Goal: Understand process/instructions: Learn how to perform a task or action

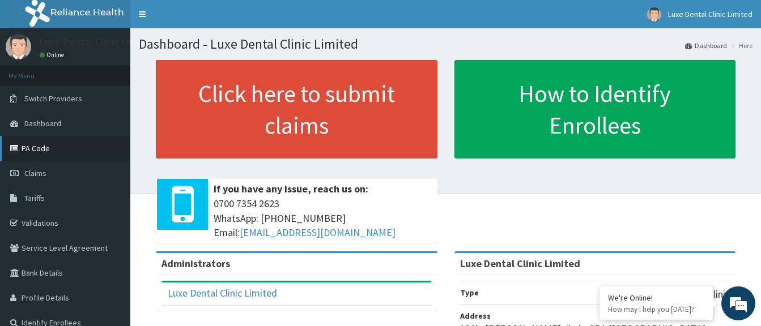
click at [48, 147] on link "PA Code" at bounding box center [65, 148] width 130 height 25
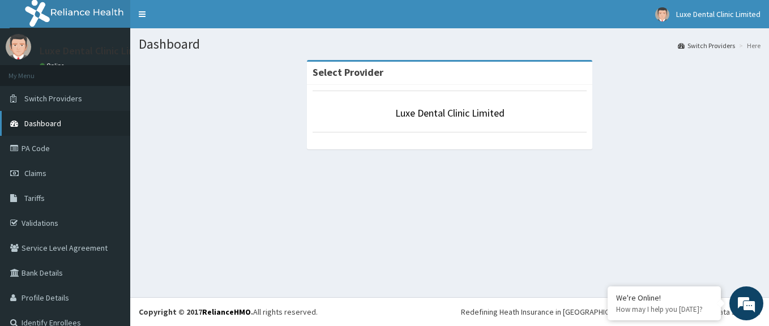
click at [64, 118] on link "Dashboard" at bounding box center [65, 123] width 130 height 25
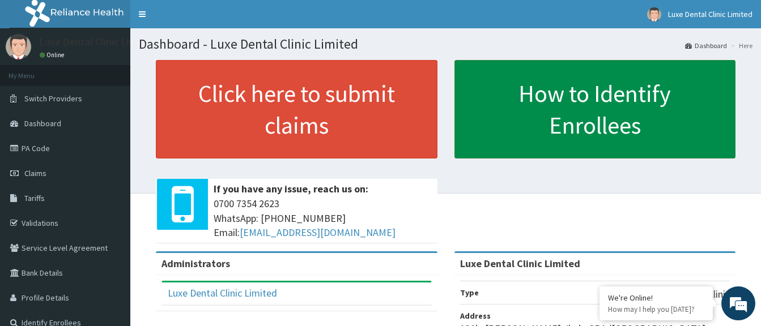
click at [602, 96] on link "How to Identify Enrollees" at bounding box center [595, 109] width 282 height 99
